Goal: Find contact information: Find contact information

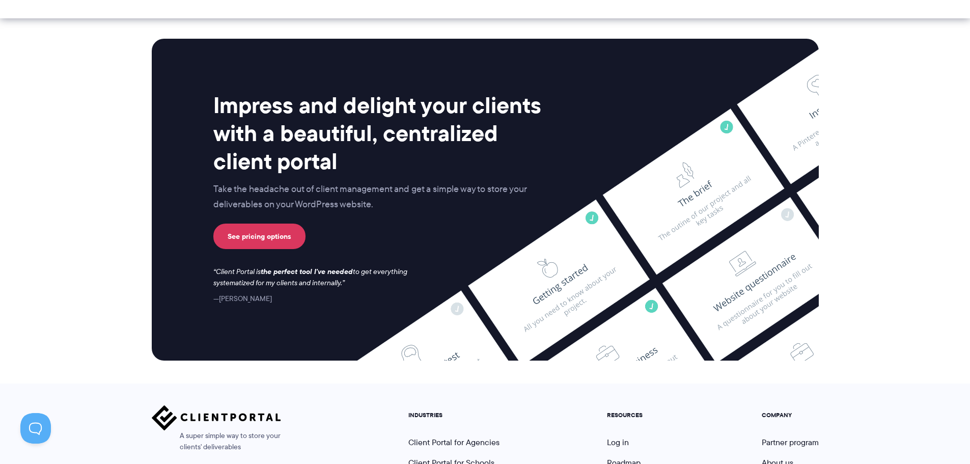
scroll to position [4234, 0]
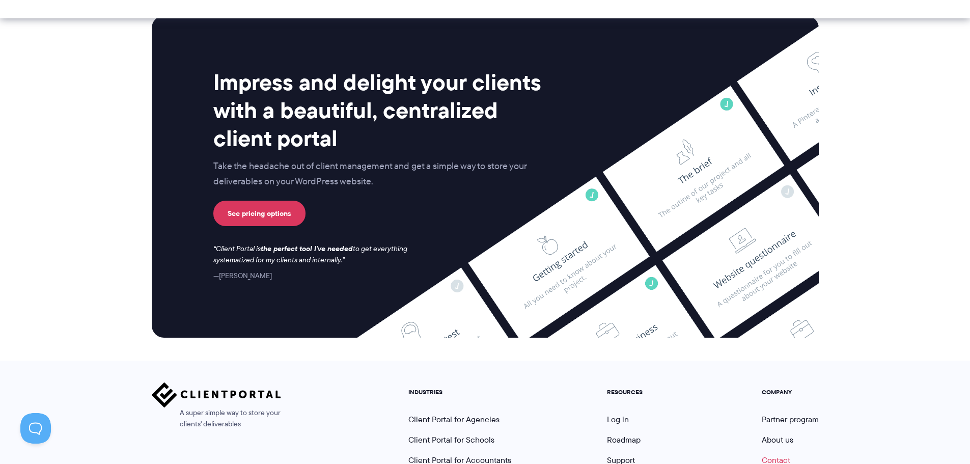
click at [771, 454] on link "Contact" at bounding box center [775, 460] width 29 height 12
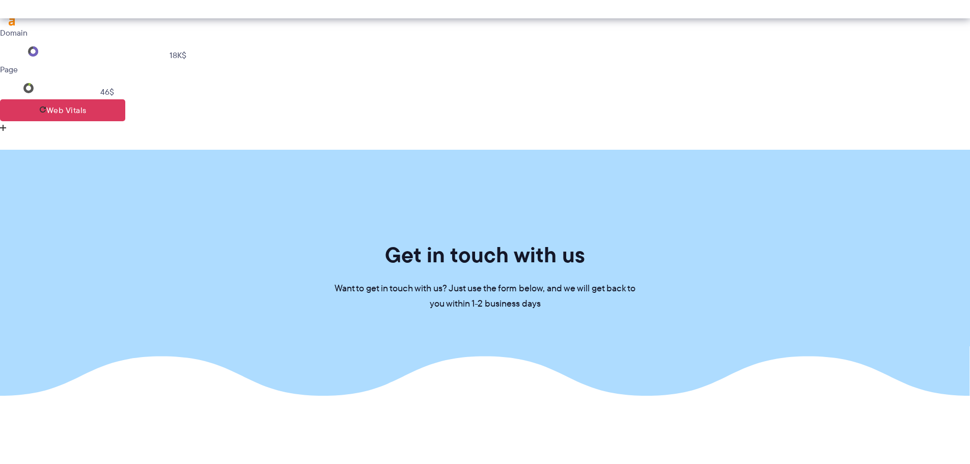
scroll to position [1311, 0]
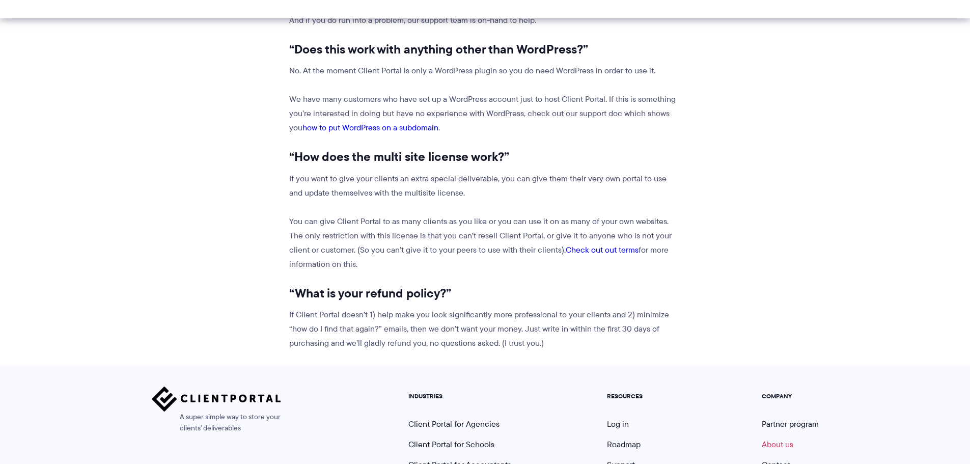
click at [785, 438] on link "About us" at bounding box center [777, 444] width 32 height 12
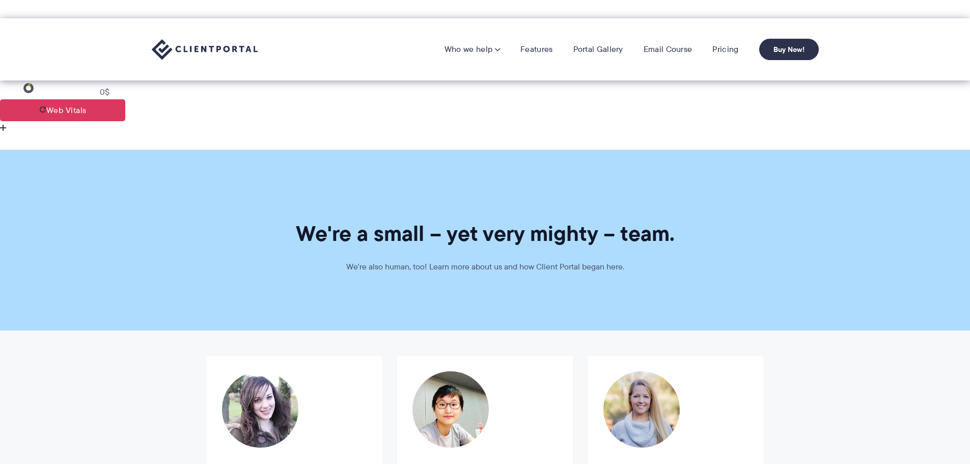
scroll to position [238, 0]
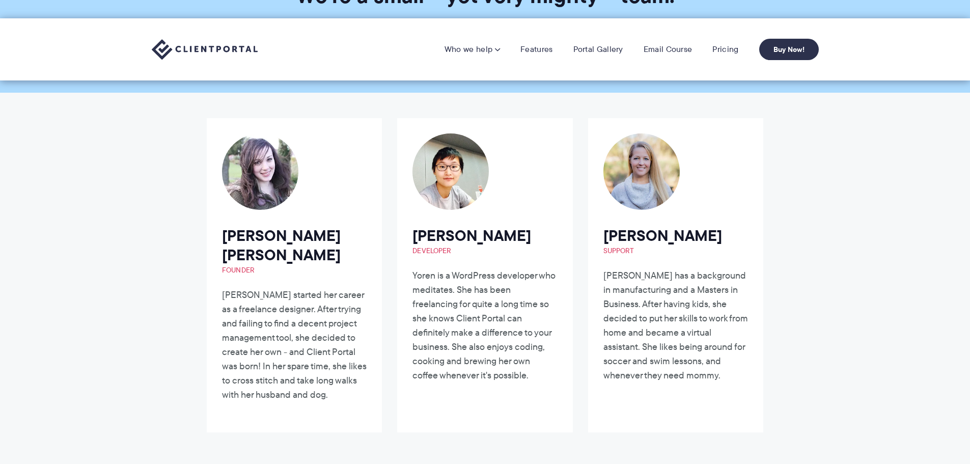
click at [248, 265] on span "Founder" at bounding box center [294, 270] width 145 height 10
click at [263, 226] on h2 "Laura Elizabeth Founder" at bounding box center [294, 250] width 145 height 49
drag, startPoint x: 268, startPoint y: 103, endPoint x: 335, endPoint y: 102, distance: 67.7
click at [335, 226] on h2 "Laura Elizabeth Founder" at bounding box center [294, 250] width 145 height 49
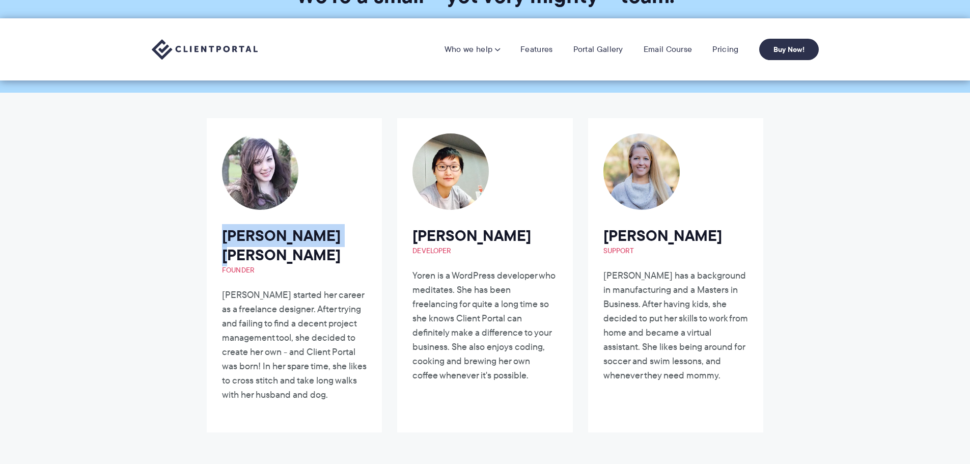
drag, startPoint x: 335, startPoint y: 102, endPoint x: 220, endPoint y: 104, distance: 115.1
click at [220, 118] on article "Laura Elizabeth Founder Laura started her career as a freelance designer. After…" at bounding box center [294, 275] width 175 height 314
copy h2 "Laura Elizabeth"
